Goal: Information Seeking & Learning: Learn about a topic

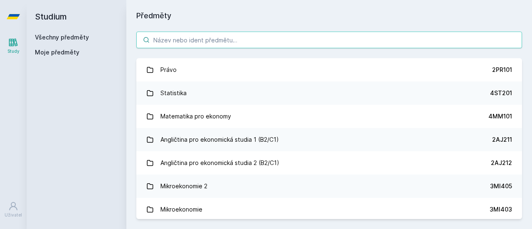
click at [187, 44] on input "search" at bounding box center [329, 40] width 386 height 17
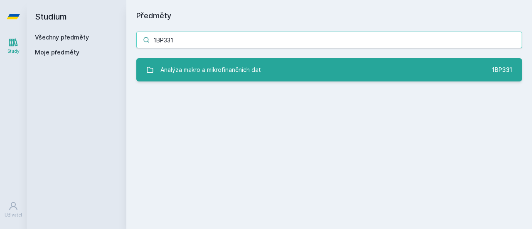
type input "1BP331"
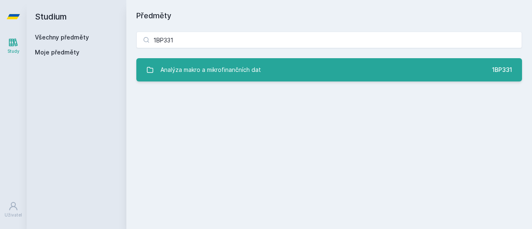
click at [193, 68] on div "Analýza makro a mikrofinančních dat" at bounding box center [210, 70] width 101 height 17
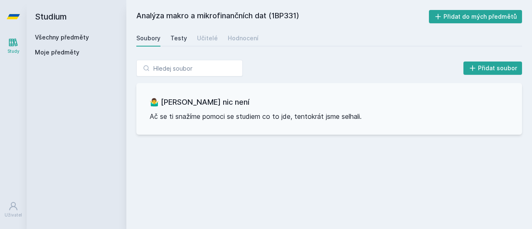
click at [183, 40] on div "Testy" at bounding box center [178, 38] width 17 height 8
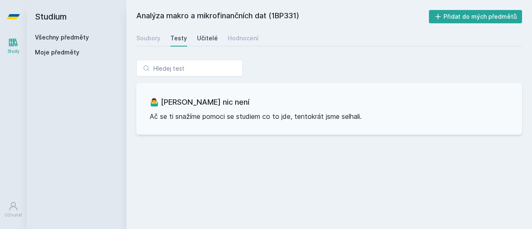
click at [207, 39] on div "Učitelé" at bounding box center [207, 38] width 21 height 8
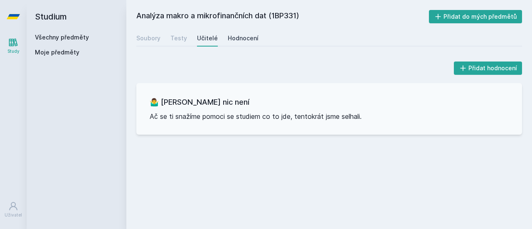
click at [237, 42] on link "Hodnocení" at bounding box center [243, 38] width 31 height 17
